Goal: Task Accomplishment & Management: Manage account settings

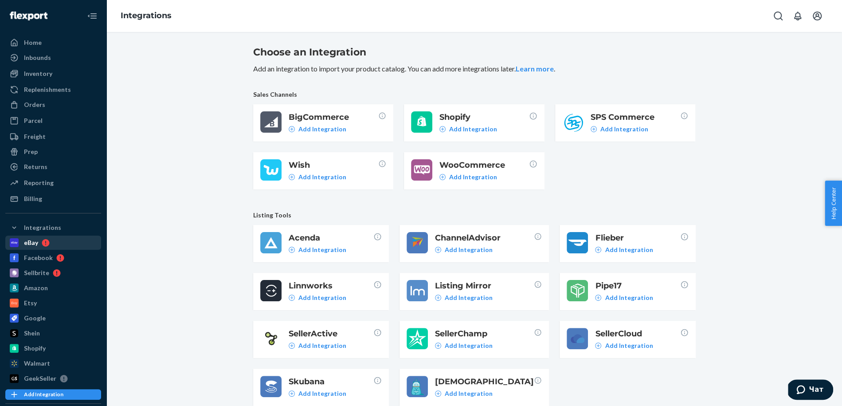
click at [24, 239] on div "eBay" at bounding box center [31, 242] width 14 height 9
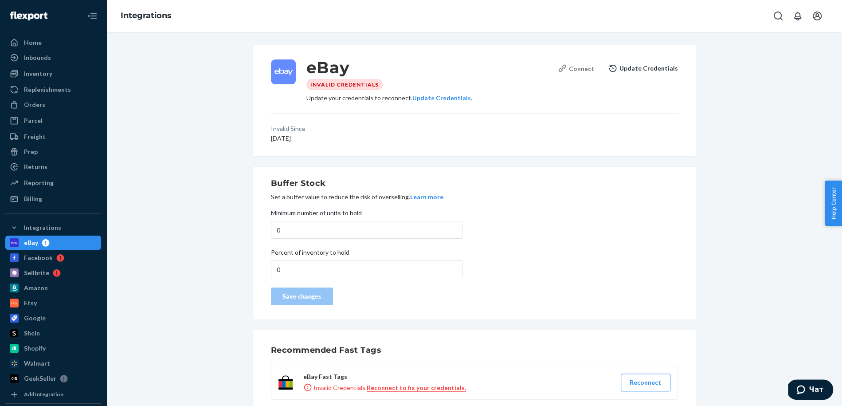
click at [581, 70] on div "Connect" at bounding box center [576, 68] width 36 height 9
click at [647, 77] on button "Update Credentials" at bounding box center [643, 68] width 70 height 18
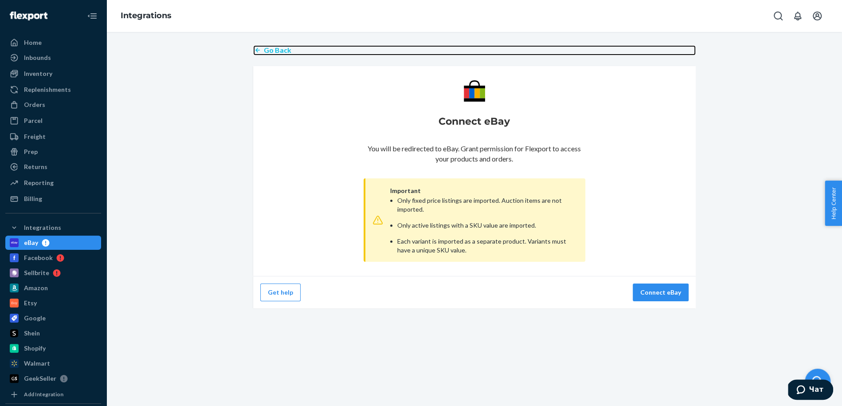
click at [270, 48] on p "Go Back" at bounding box center [277, 50] width 27 height 10
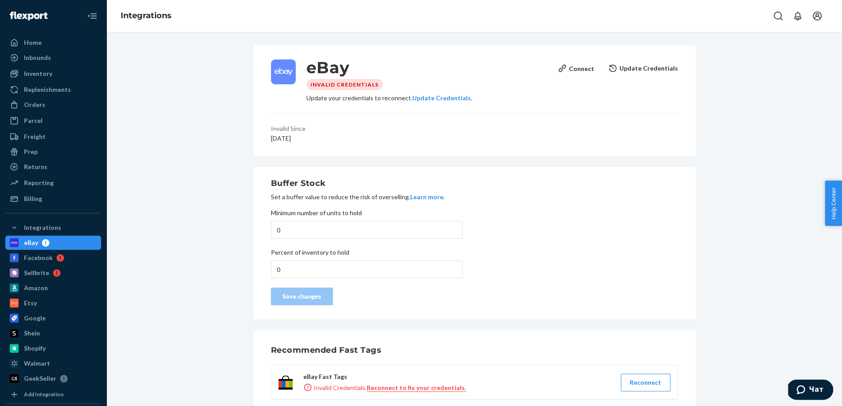
click at [623, 72] on button "Update Credentials" at bounding box center [643, 68] width 70 height 18
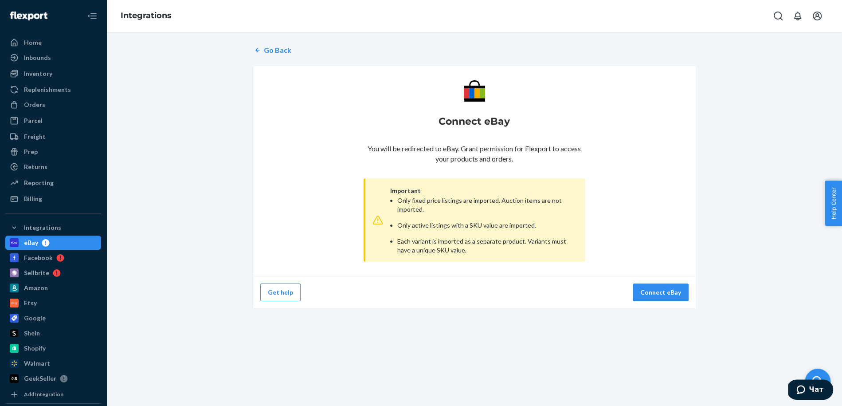
click at [287, 59] on div "Go Back Connect eBay You will be redirected to eBay. Grant permission for Flexp…" at bounding box center [474, 177] width 442 height 274
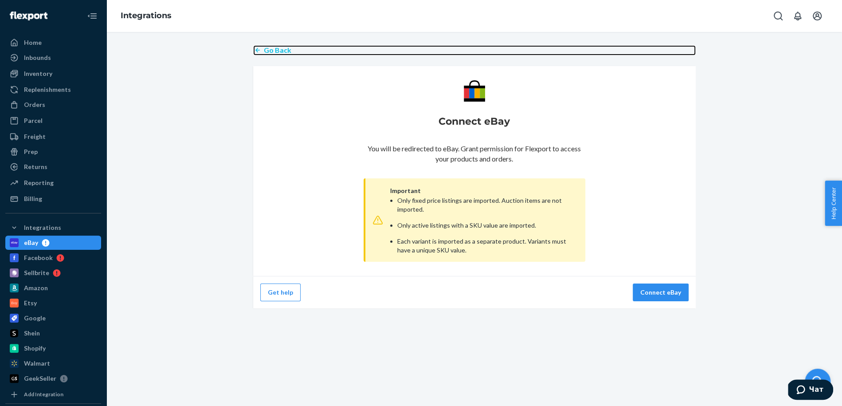
click at [281, 49] on p "Go Back" at bounding box center [277, 50] width 27 height 10
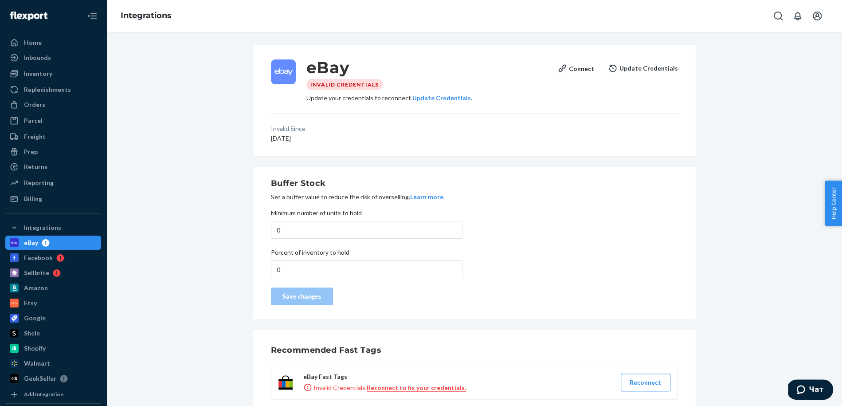
click at [657, 68] on button "Update Credentials" at bounding box center [643, 68] width 70 height 18
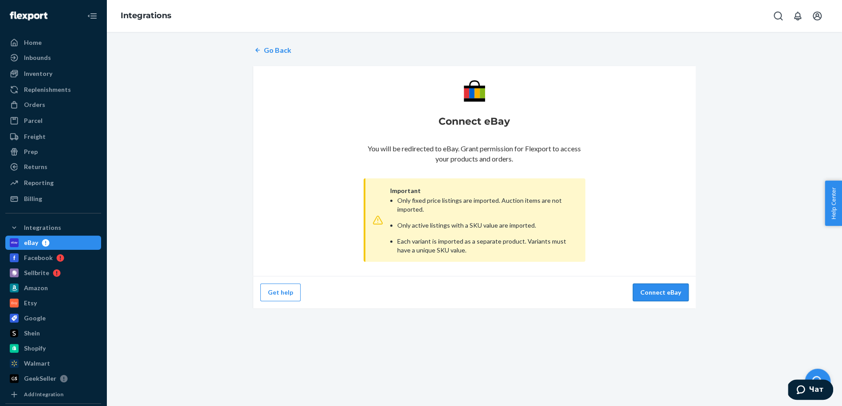
click at [661, 296] on button "Connect eBay" at bounding box center [661, 292] width 56 height 18
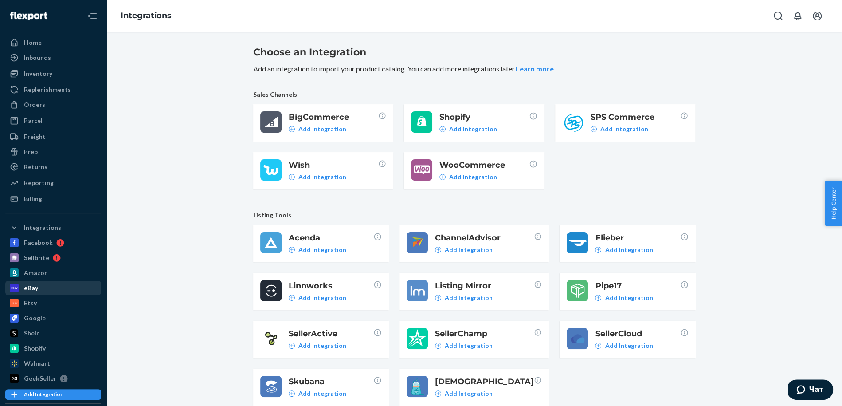
click at [52, 288] on div "eBay" at bounding box center [53, 288] width 94 height 12
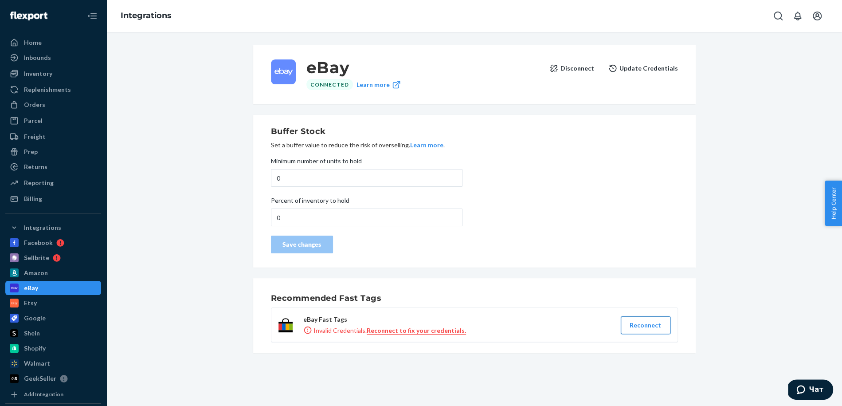
click at [653, 325] on button "Reconnect" at bounding box center [646, 325] width 50 height 18
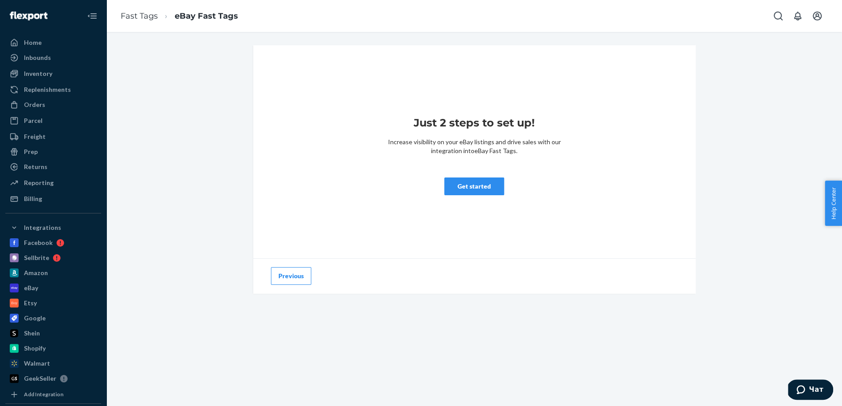
click at [484, 183] on button "Get started" at bounding box center [474, 186] width 60 height 18
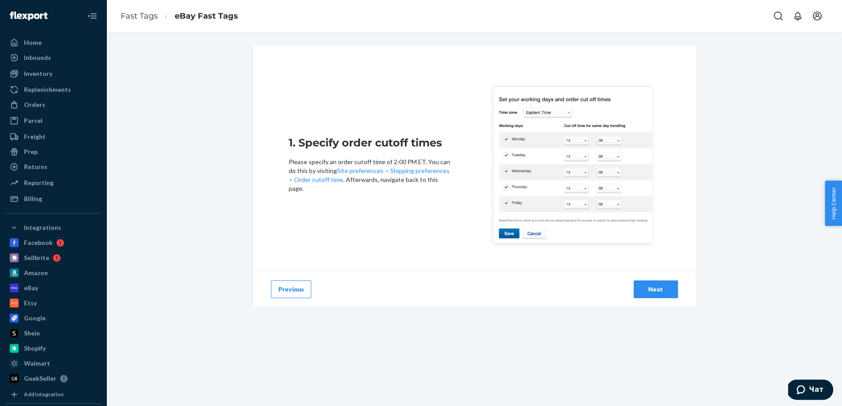
click at [655, 290] on div "Next" at bounding box center [655, 289] width 29 height 9
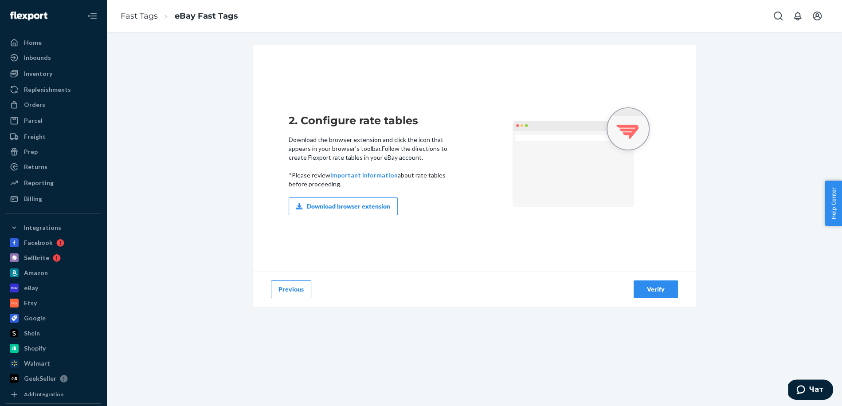
click at [655, 290] on div "Verify" at bounding box center [655, 289] width 29 height 9
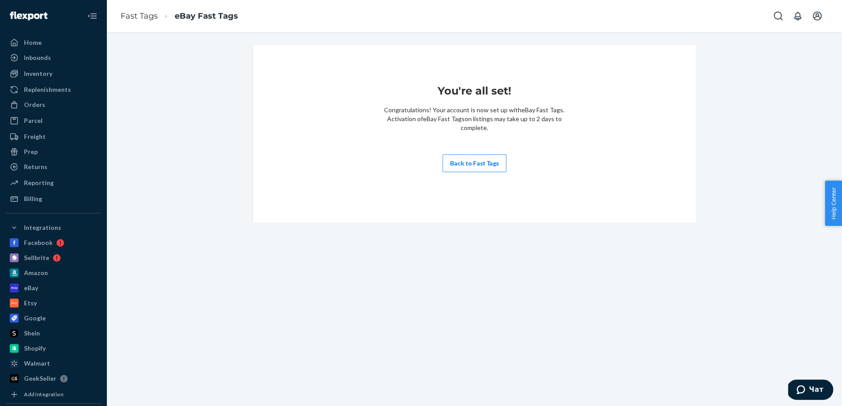
click at [499, 161] on button "Back to Fast Tags" at bounding box center [474, 163] width 64 height 18
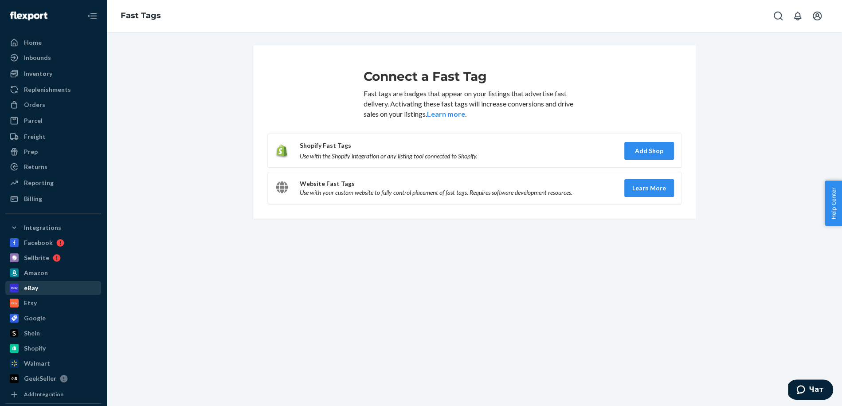
click at [38, 287] on div "eBay" at bounding box center [53, 288] width 94 height 12
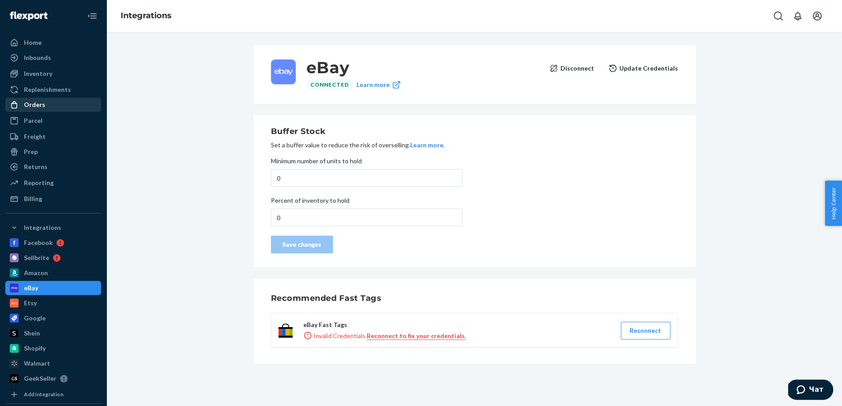
click at [46, 104] on div "Orders" at bounding box center [53, 104] width 94 height 12
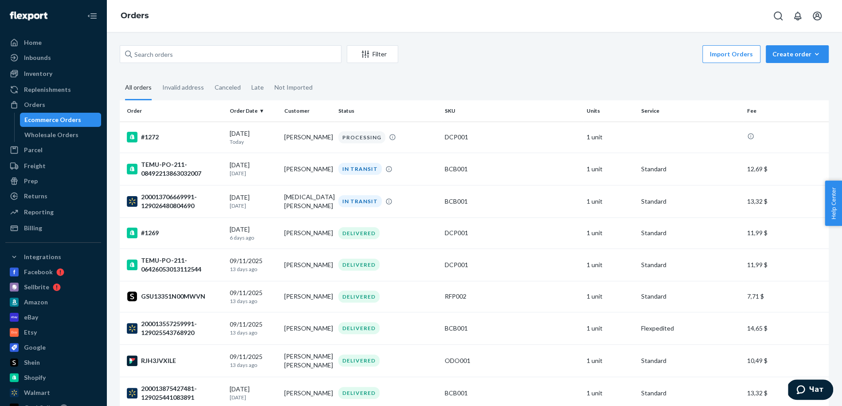
scroll to position [136, 0]
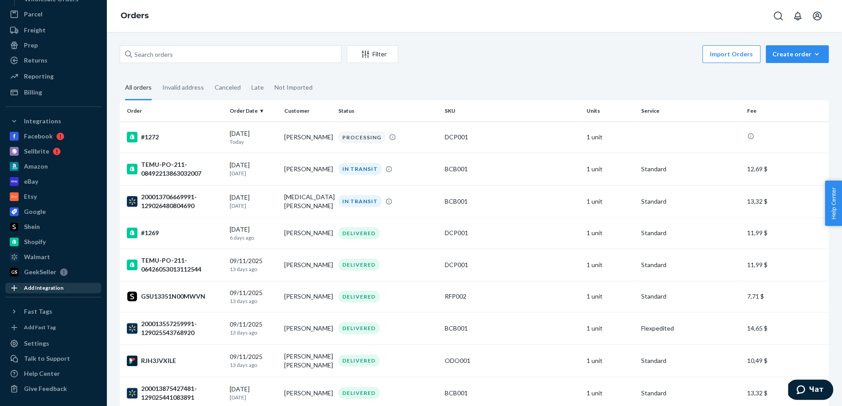
click at [51, 286] on div "Add Integration" at bounding box center [43, 288] width 39 height 8
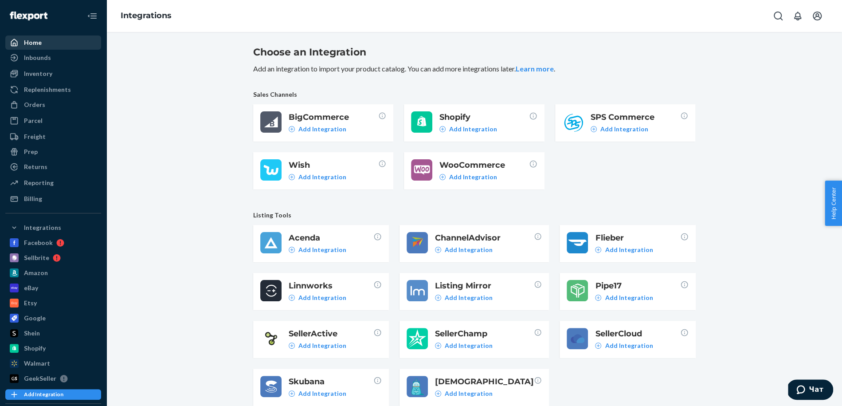
click at [45, 37] on div "Home" at bounding box center [53, 42] width 94 height 12
